Goal: Browse casually: Explore the website without a specific task or goal

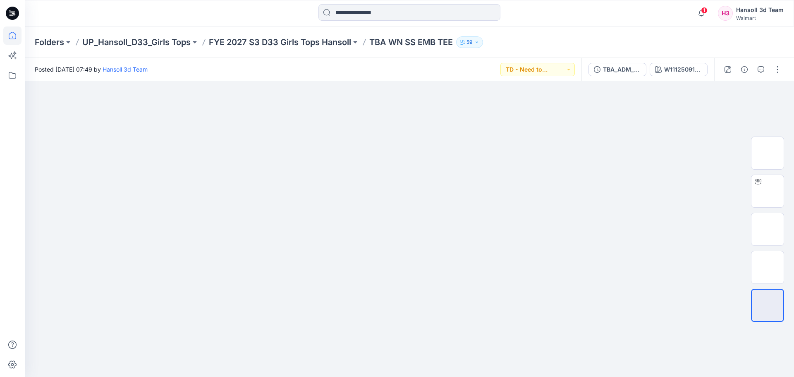
click at [6, 43] on icon at bounding box center [12, 35] width 18 height 18
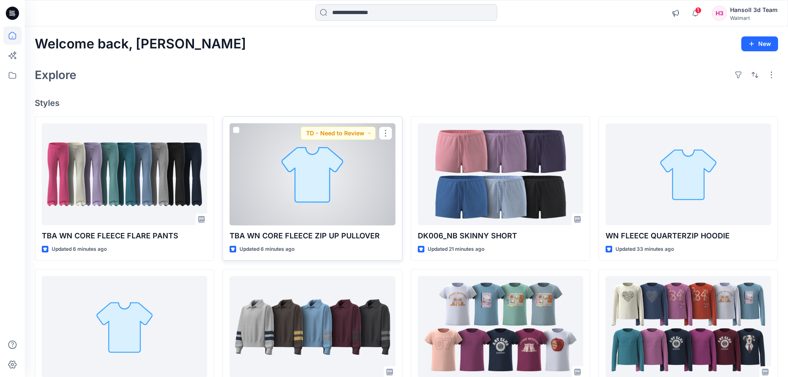
click at [301, 204] on div at bounding box center [311, 174] width 165 height 102
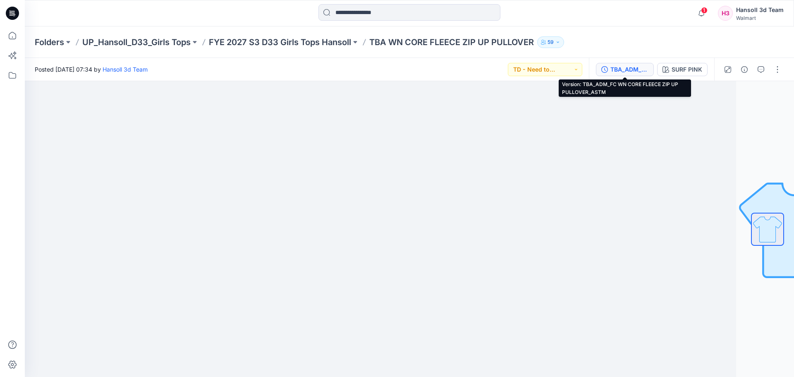
click at [630, 65] on div "TBA_ADM_FC WN CORE FLEECE ZIP UP PULLOVER_ASTM" at bounding box center [629, 69] width 38 height 9
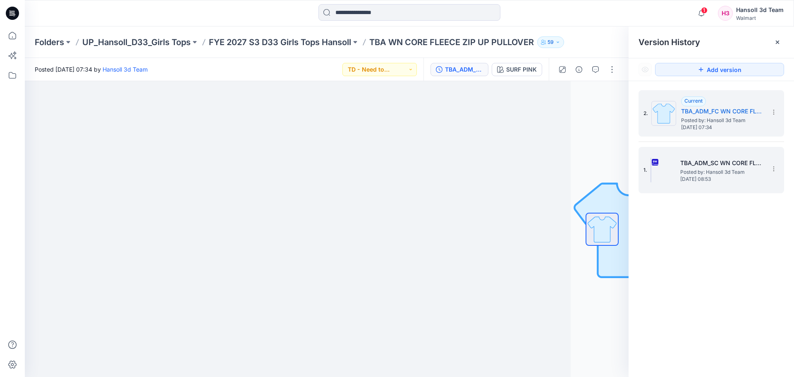
click at [698, 172] on span "Posted by: Hansoll 3d Team" at bounding box center [721, 172] width 83 height 8
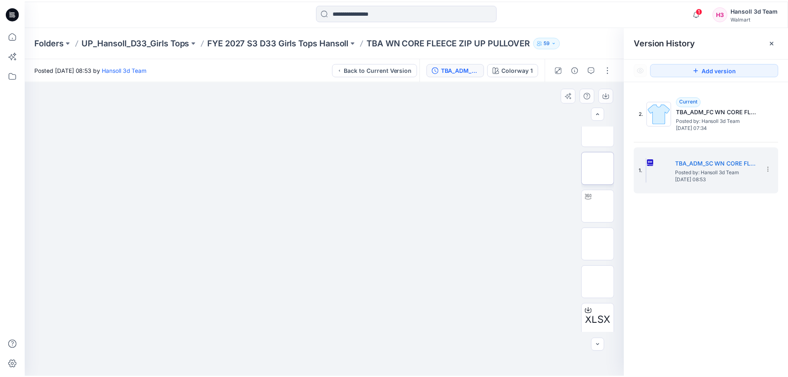
scroll to position [131, 0]
click at [602, 240] on img at bounding box center [602, 240] width 0 height 0
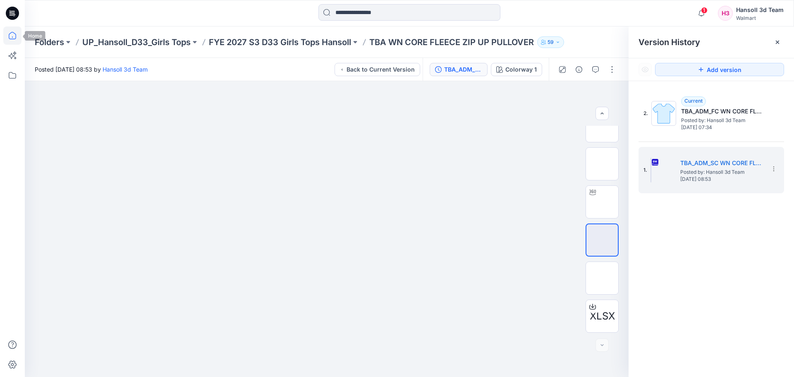
click at [19, 35] on icon at bounding box center [12, 35] width 18 height 18
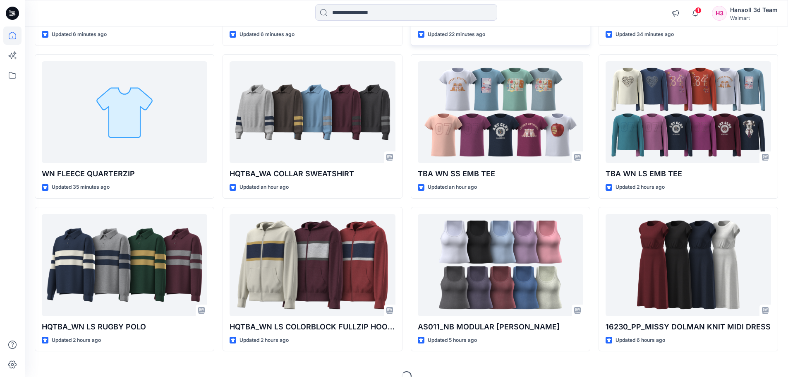
scroll to position [229, 0]
